Goal: Task Accomplishment & Management: Use online tool/utility

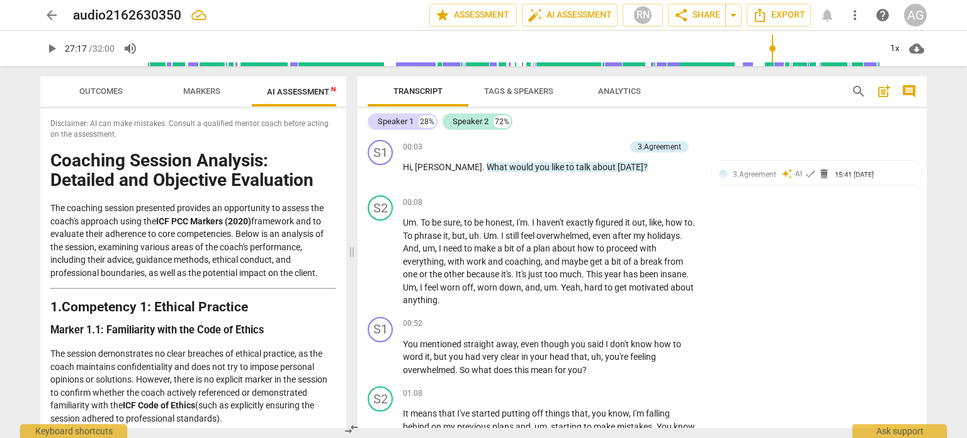
scroll to position [4317, 0]
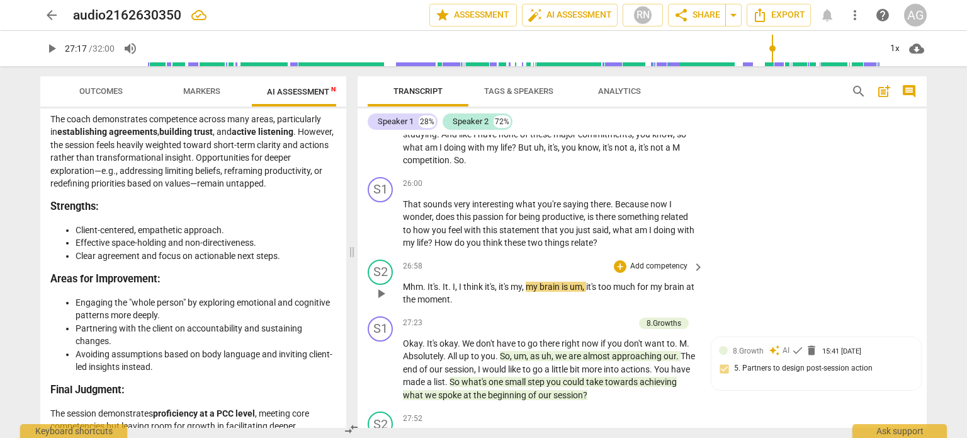
click at [528, 281] on span "my" at bounding box center [533, 286] width 14 height 10
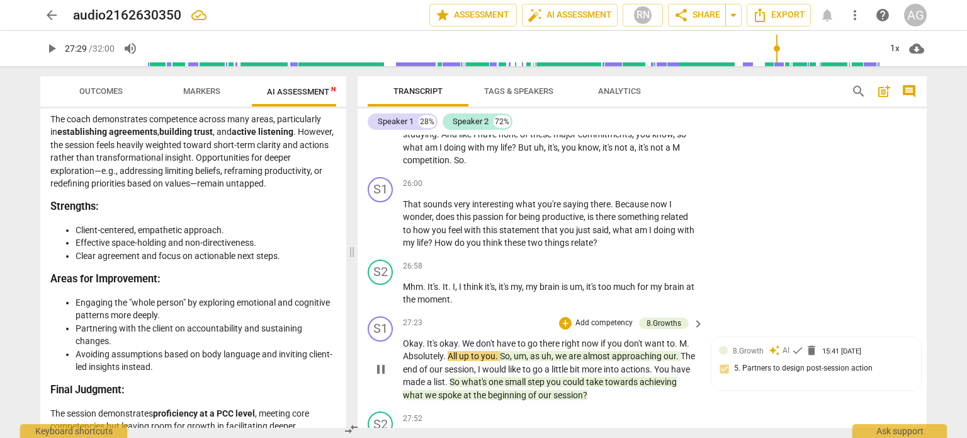
type input "1650"
click at [679, 338] on span "M" at bounding box center [683, 343] width 8 height 10
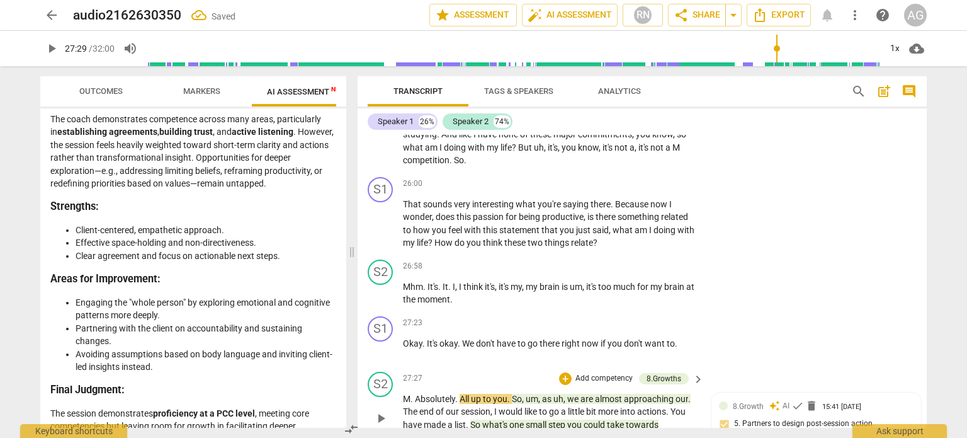
click at [416, 394] on span "Absolutely" at bounding box center [435, 399] width 40 height 10
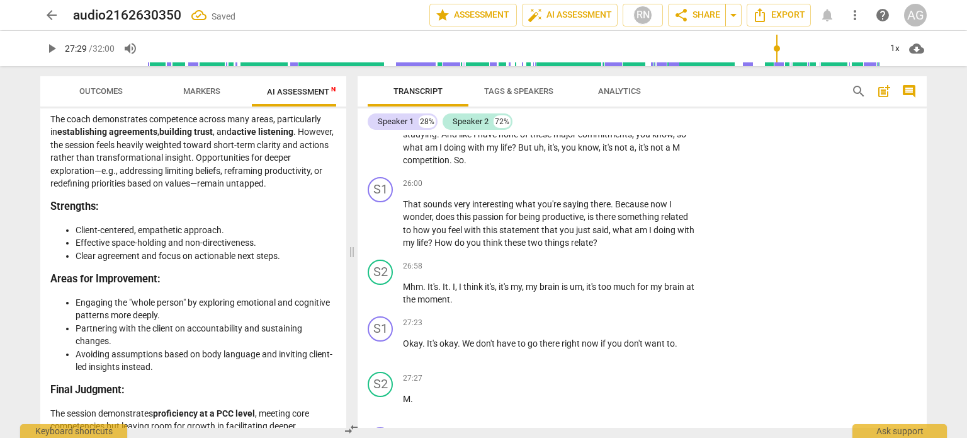
click at [416, 392] on p "M ." at bounding box center [550, 398] width 295 height 13
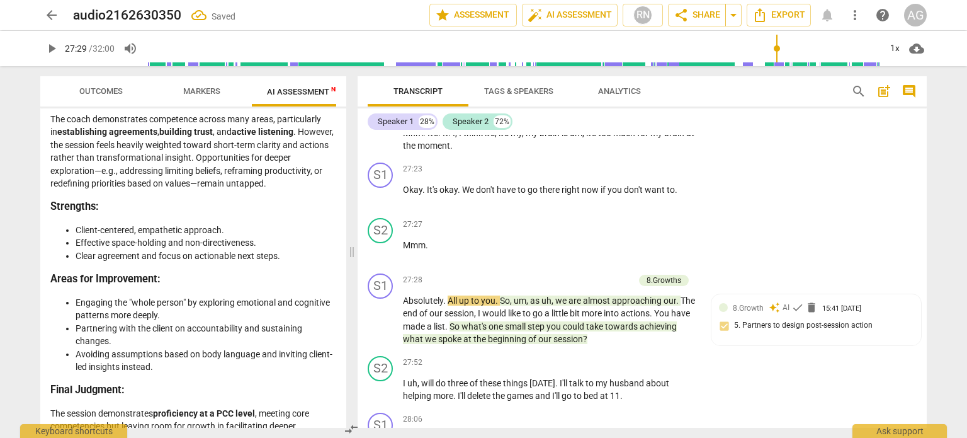
scroll to position [4483, 0]
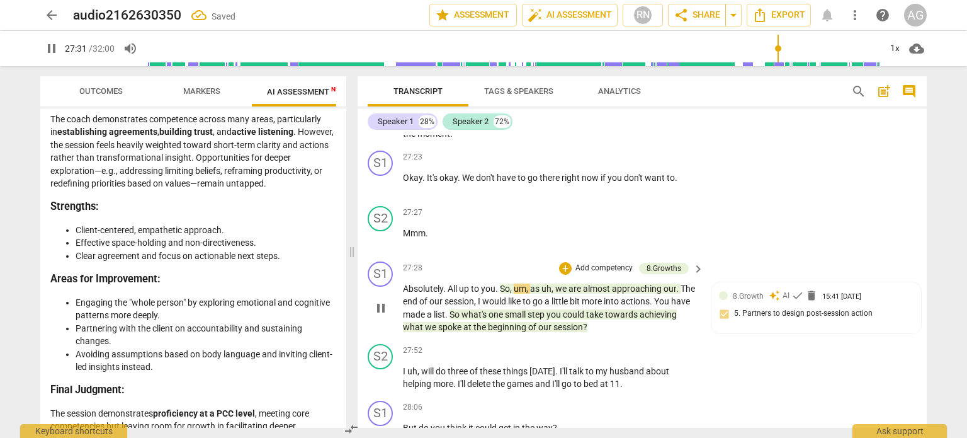
click at [403, 283] on span "Absolutely" at bounding box center [423, 288] width 40 height 10
type input "1651"
click at [458, 283] on span "All" at bounding box center [453, 288] width 11 height 10
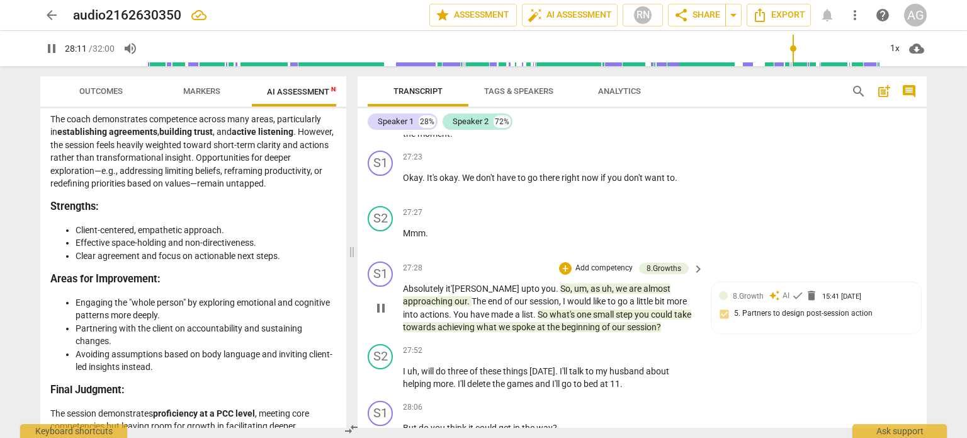
scroll to position [4813, 0]
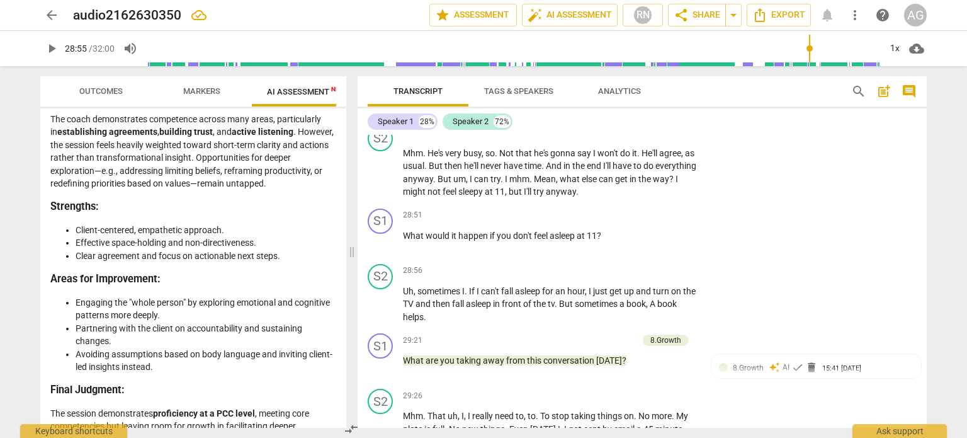
type input "1735"
click at [575, 230] on span "asleep" at bounding box center [563, 235] width 27 height 10
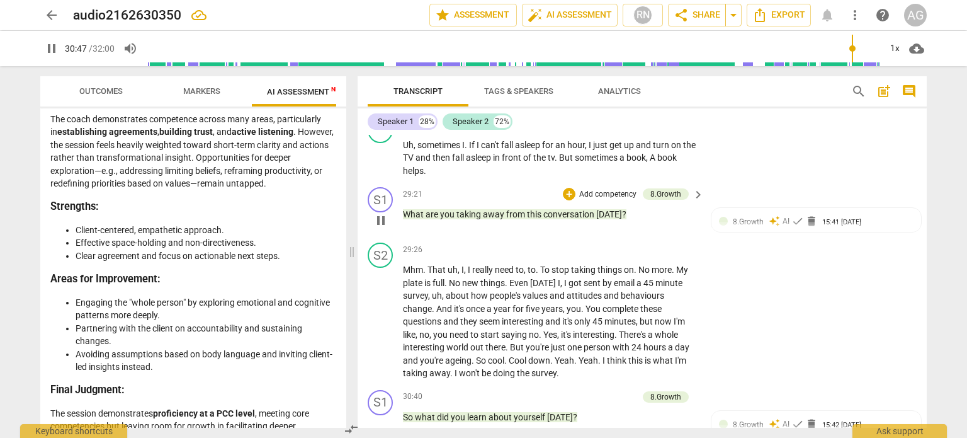
scroll to position [5277, 0]
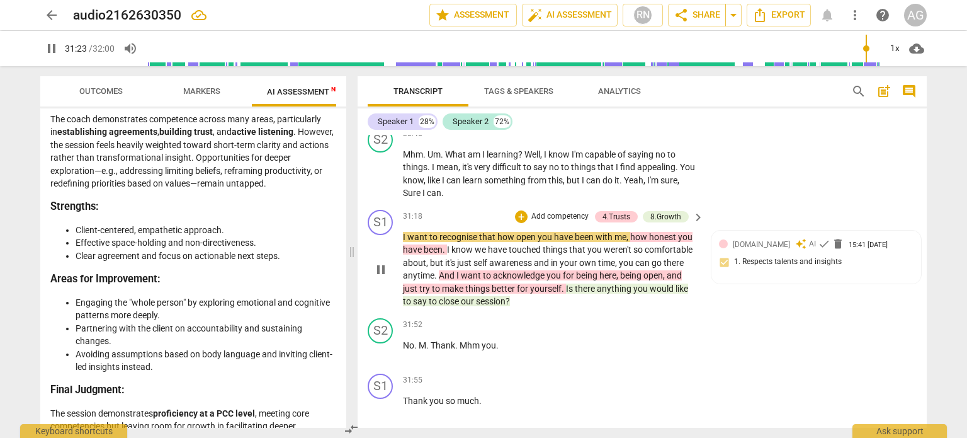
click at [497, 232] on span "how" at bounding box center [506, 237] width 19 height 10
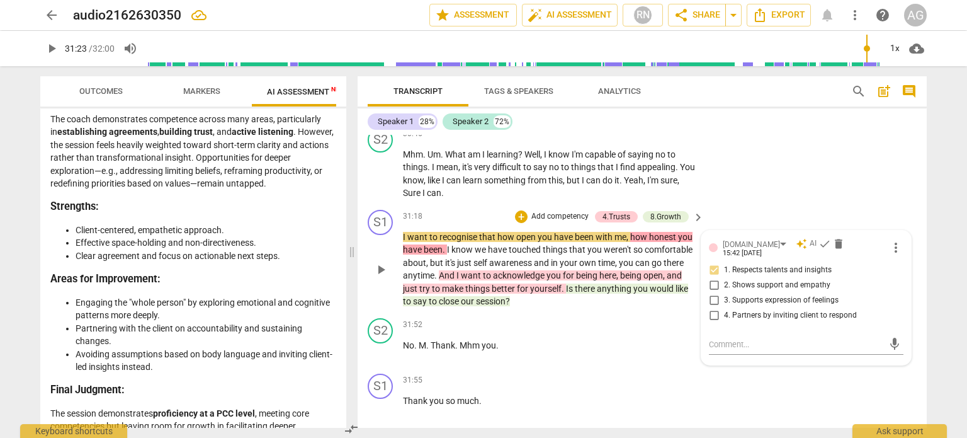
click at [484, 244] on span "we" at bounding box center [481, 249] width 13 height 10
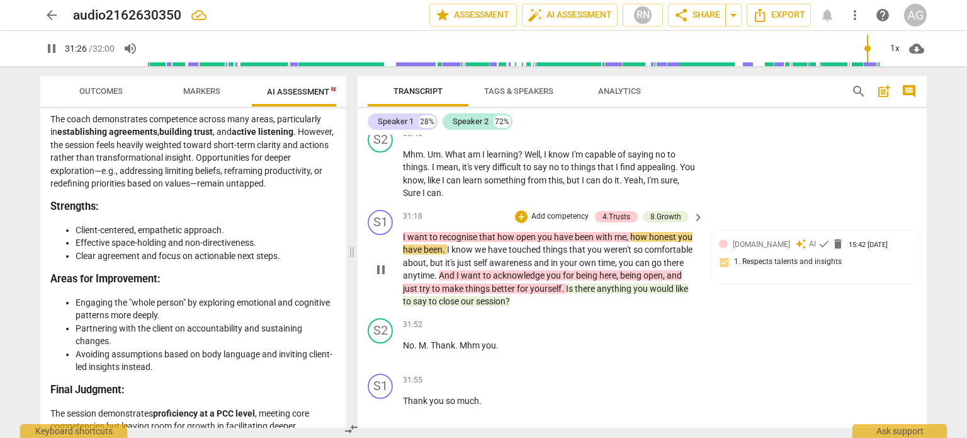
type input "1887"
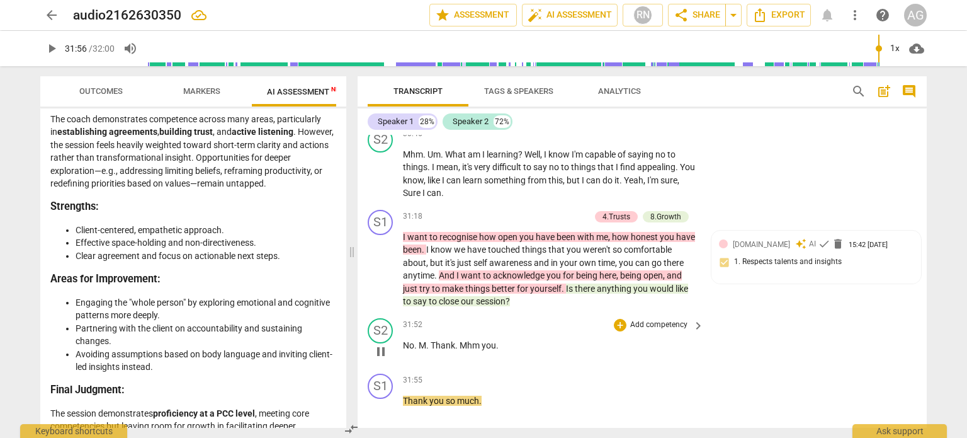
type input "1916"
click at [434, 340] on span "Thank" at bounding box center [443, 345] width 25 height 10
click at [468, 340] on span "you" at bounding box center [475, 345] width 14 height 10
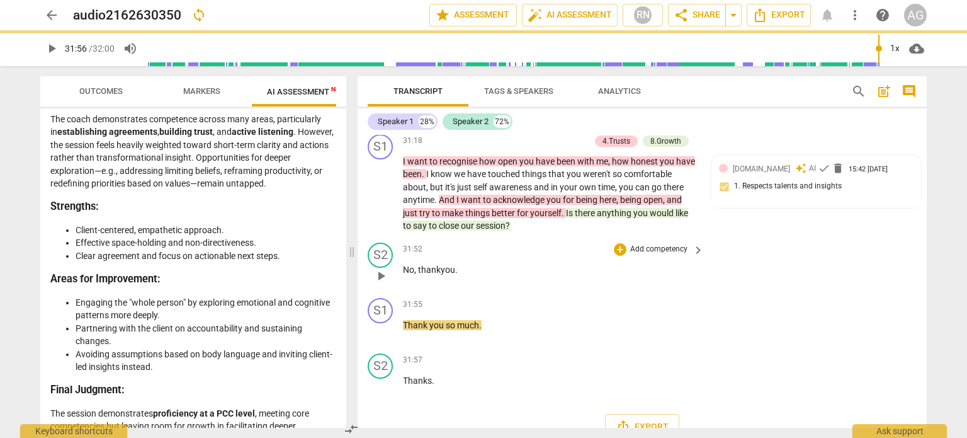
scroll to position [5354, 0]
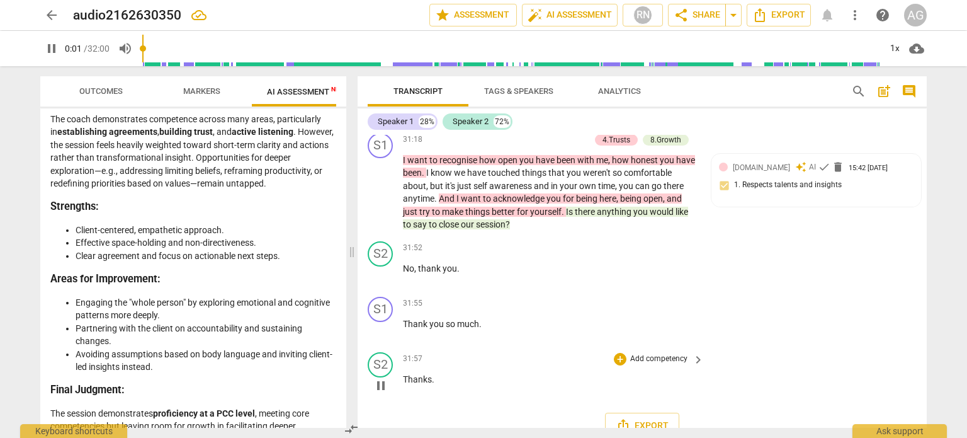
click at [438, 373] on p "Thanks ." at bounding box center [550, 379] width 295 height 13
type input "3"
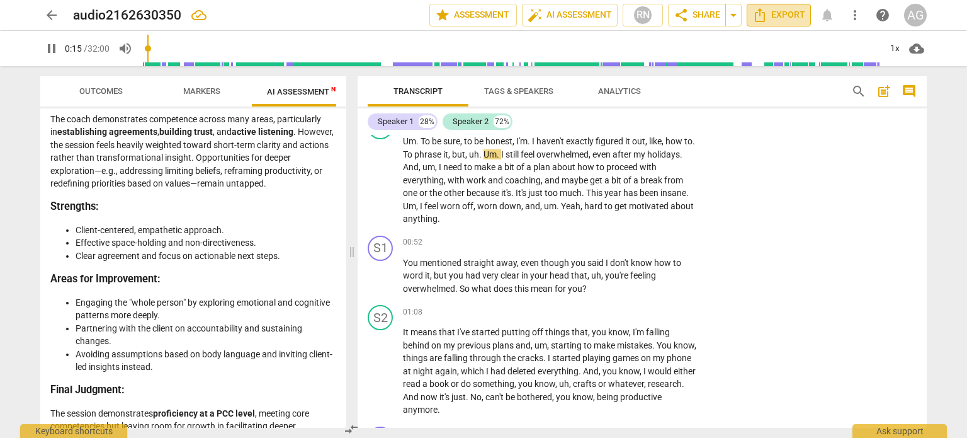
click at [791, 15] on span "Export" at bounding box center [778, 15] width 53 height 15
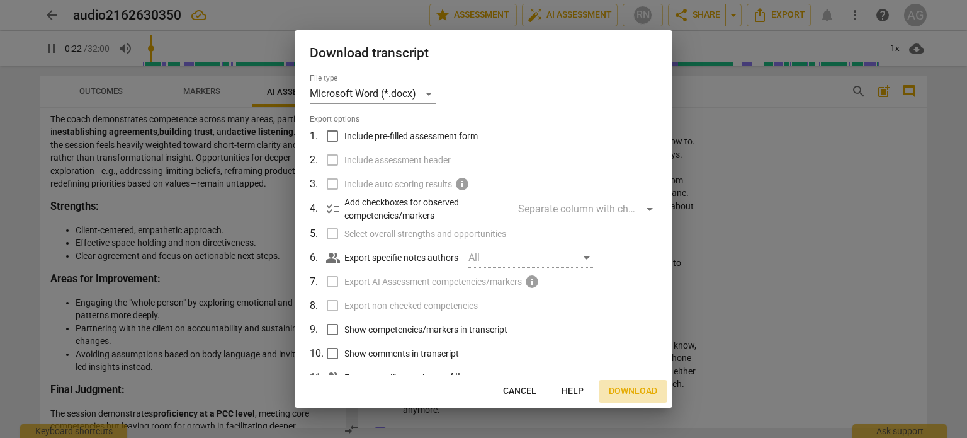
click at [627, 392] on span "Download" at bounding box center [633, 391] width 48 height 13
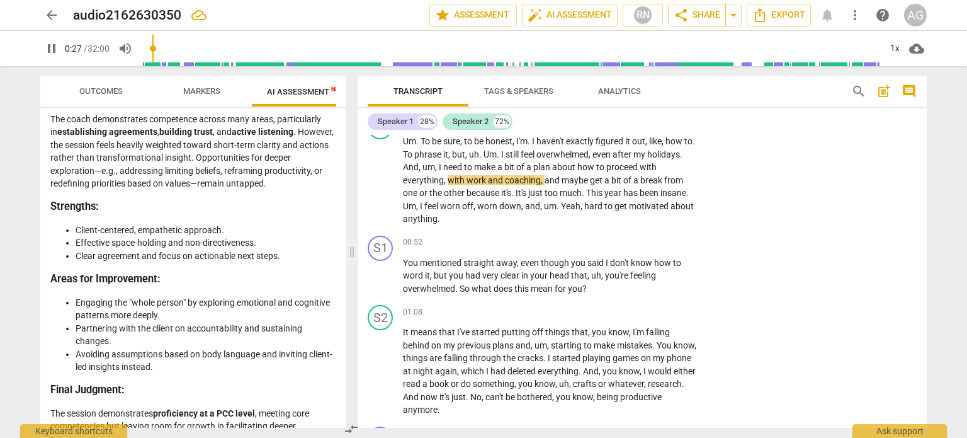
type input "28"
